Goal: Complete application form

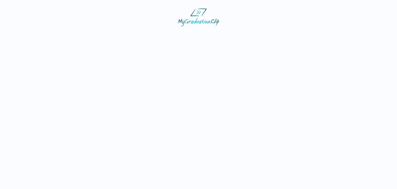
select select "**********"
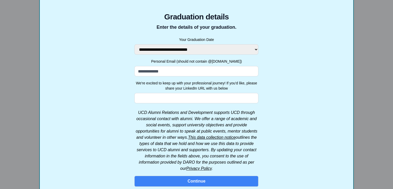
scroll to position [75, 0]
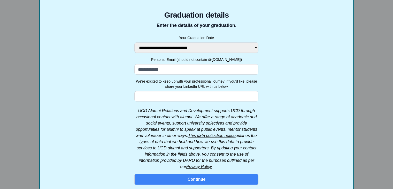
click at [169, 70] on input "Personal Email (should not contain @[DOMAIN_NAME])" at bounding box center [197, 69] width 124 height 10
type input "**********"
click at [166, 97] on input "We're excited to keep up with your professional journey! If you'd like, please …" at bounding box center [197, 96] width 124 height 10
click at [158, 87] on label "We're excited to keep up with your professional journey! If you'd like, please …" at bounding box center [197, 84] width 124 height 10
click at [158, 91] on input "We're excited to keep up with your professional journey! If you'd like, please …" at bounding box center [197, 96] width 124 height 10
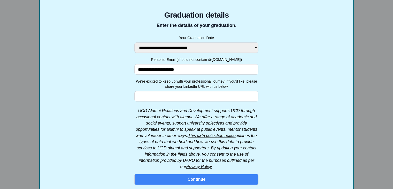
scroll to position [134, 0]
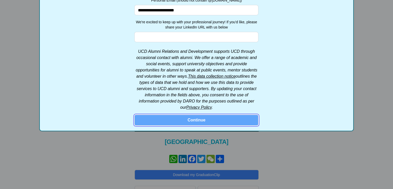
click at [186, 118] on button "Continue" at bounding box center [197, 120] width 124 height 11
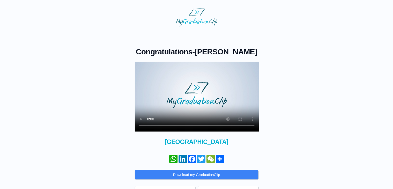
drag, startPoint x: 219, startPoint y: 122, endPoint x: 197, endPoint y: 117, distance: 22.5
click at [197, 117] on video at bounding box center [197, 97] width 124 height 70
